Goal: Information Seeking & Learning: Learn about a topic

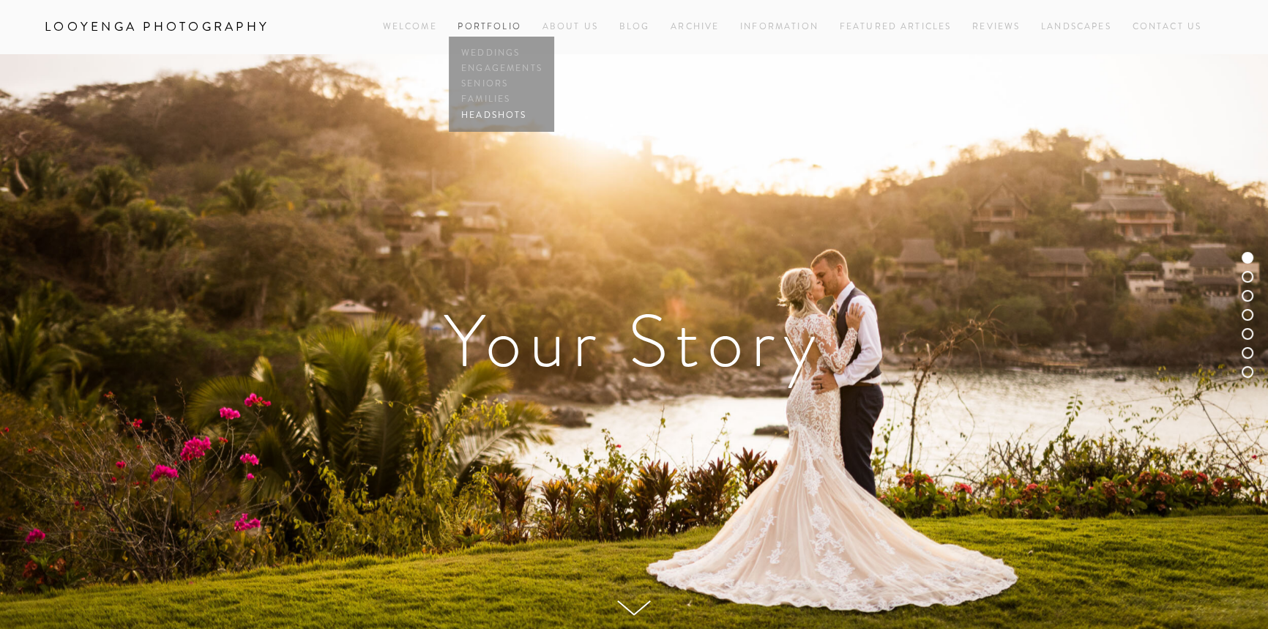
click at [506, 119] on link "Headshots" at bounding box center [501, 115] width 88 height 15
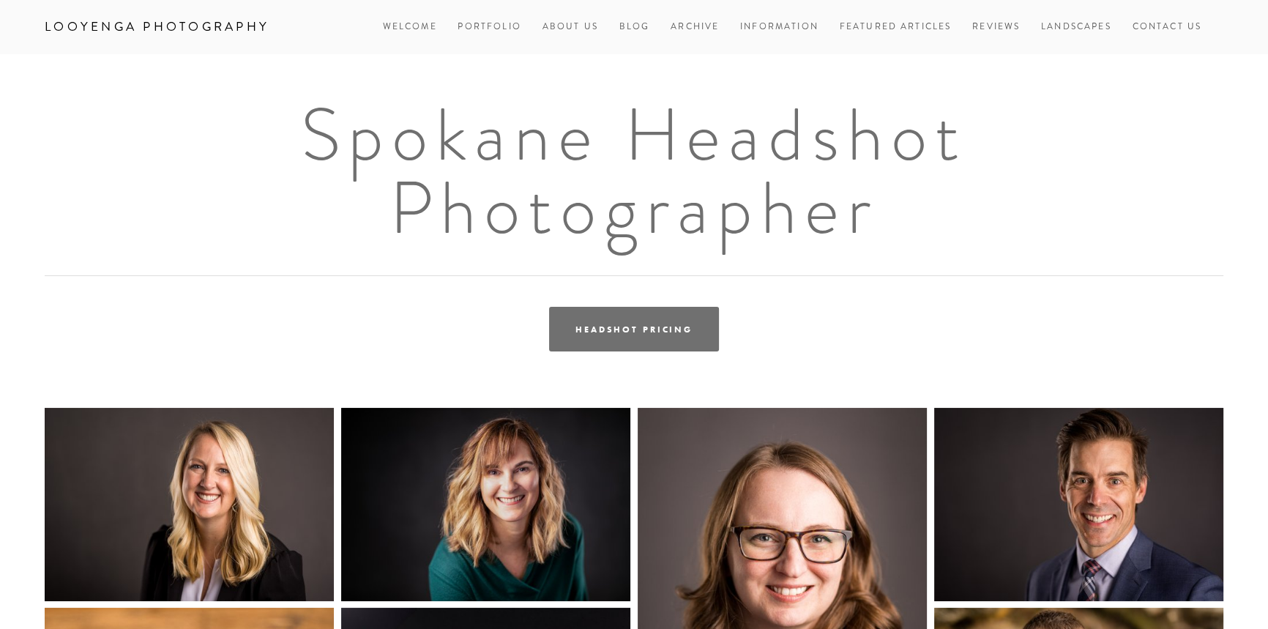
click at [618, 328] on link "Headshot Pricing" at bounding box center [634, 329] width 170 height 45
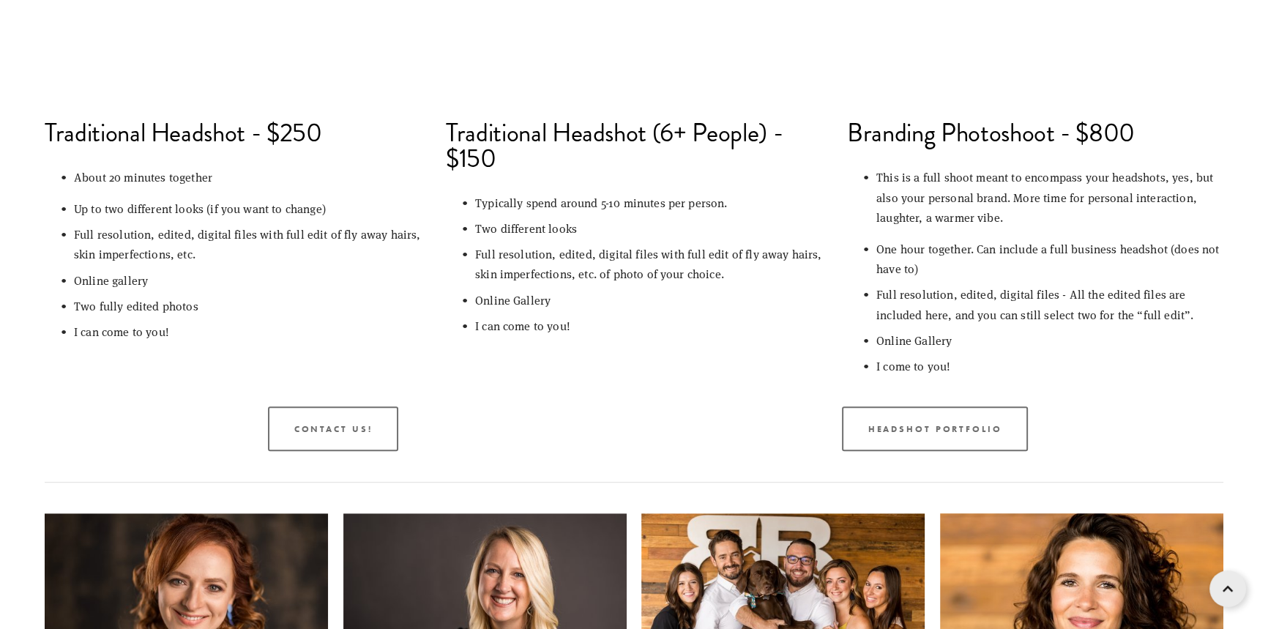
scroll to position [1219, 0]
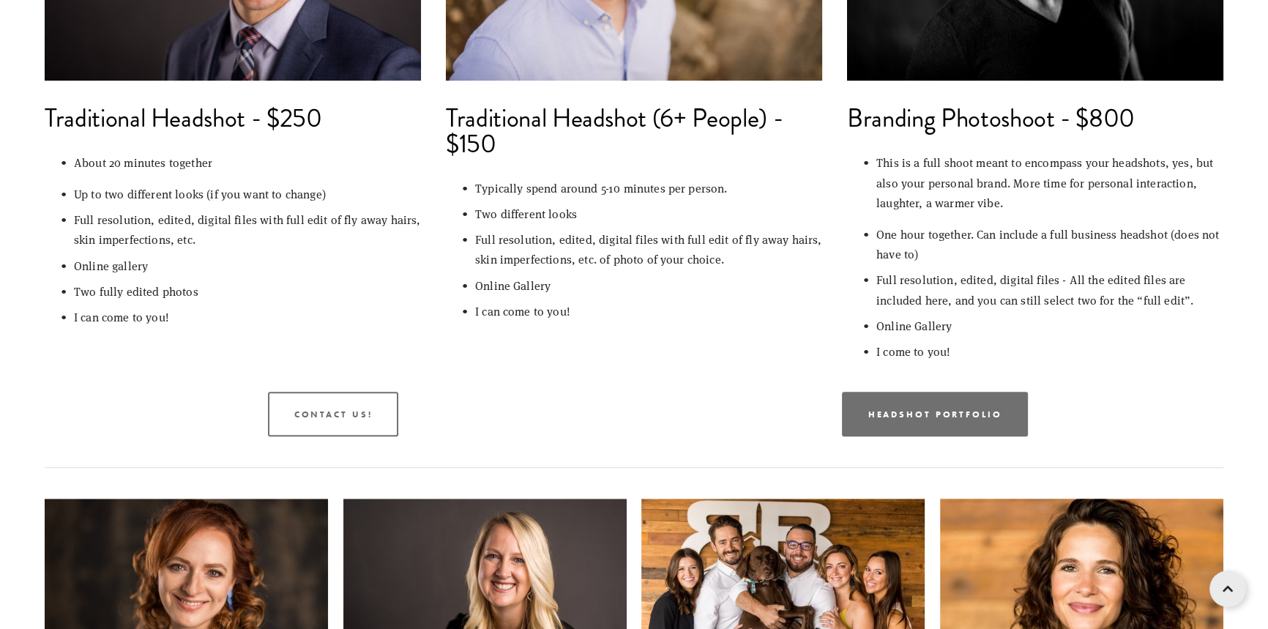
click at [880, 419] on link "Headshot Portfolio" at bounding box center [935, 414] width 187 height 45
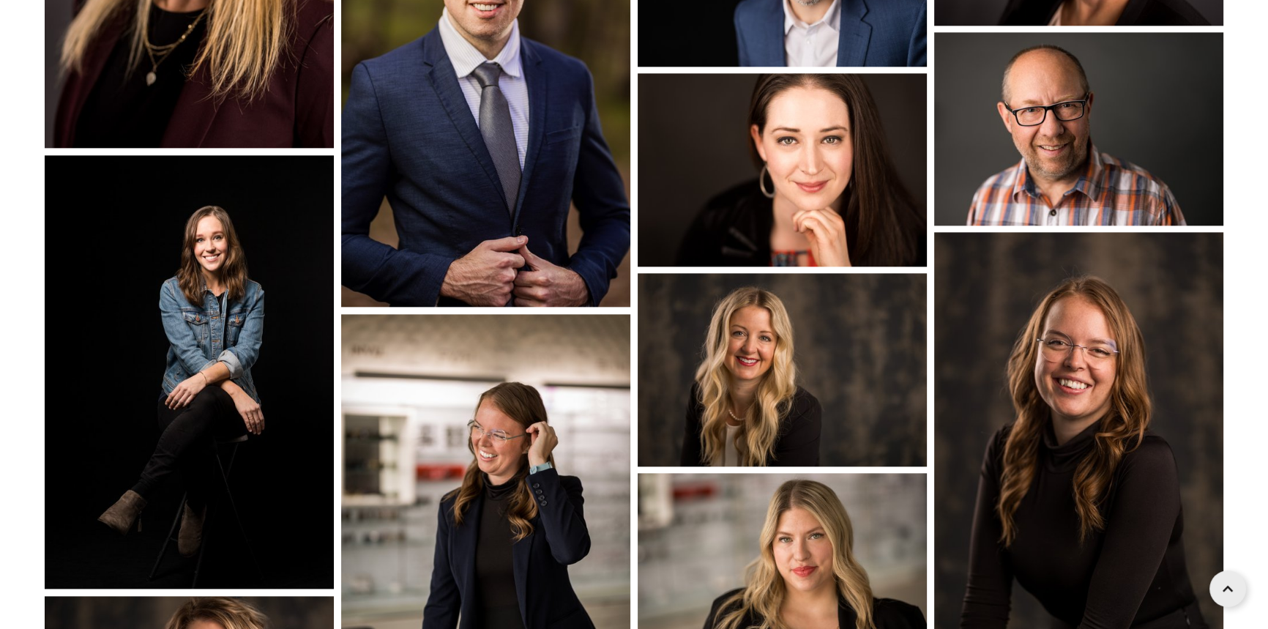
scroll to position [2188, 0]
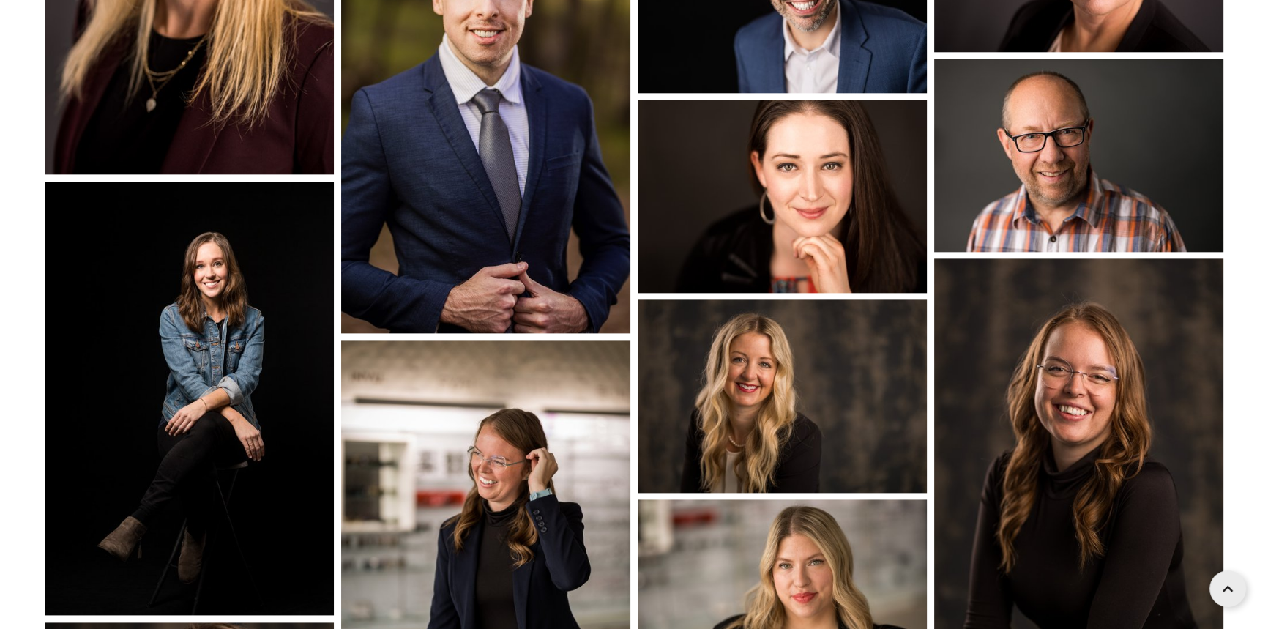
scroll to position [1219, 0]
